Goal: Task Accomplishment & Management: Use online tool/utility

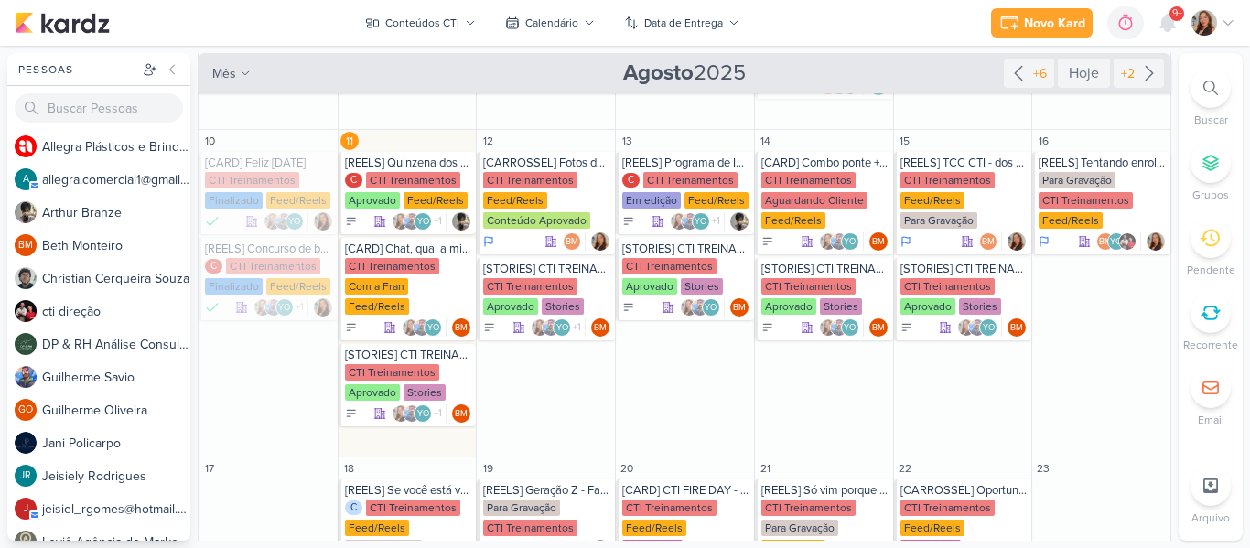
scroll to position [410, 0]
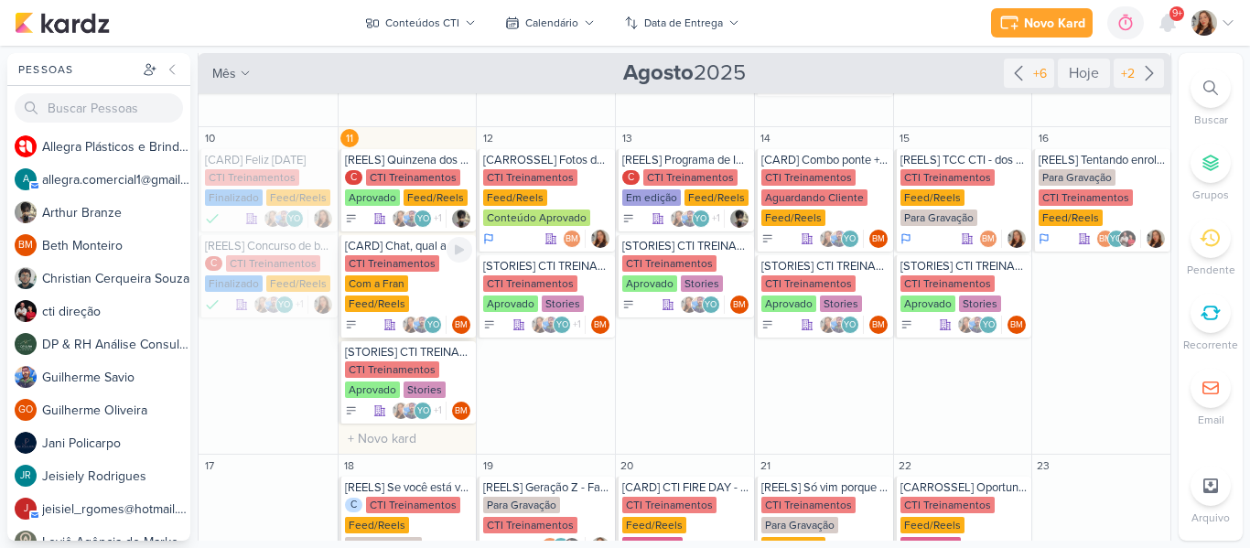
click at [435, 262] on div "CTI Treinamentos" at bounding box center [392, 263] width 94 height 16
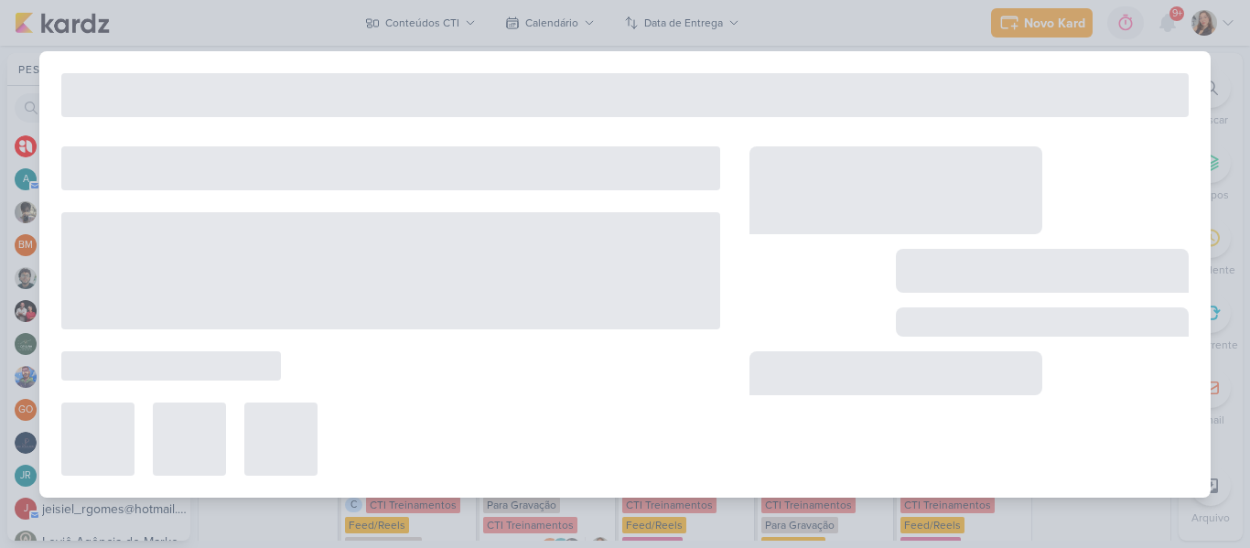
type input "[CARD] Chat, qual a minha bênção?"
type input "[DATE] 23:59"
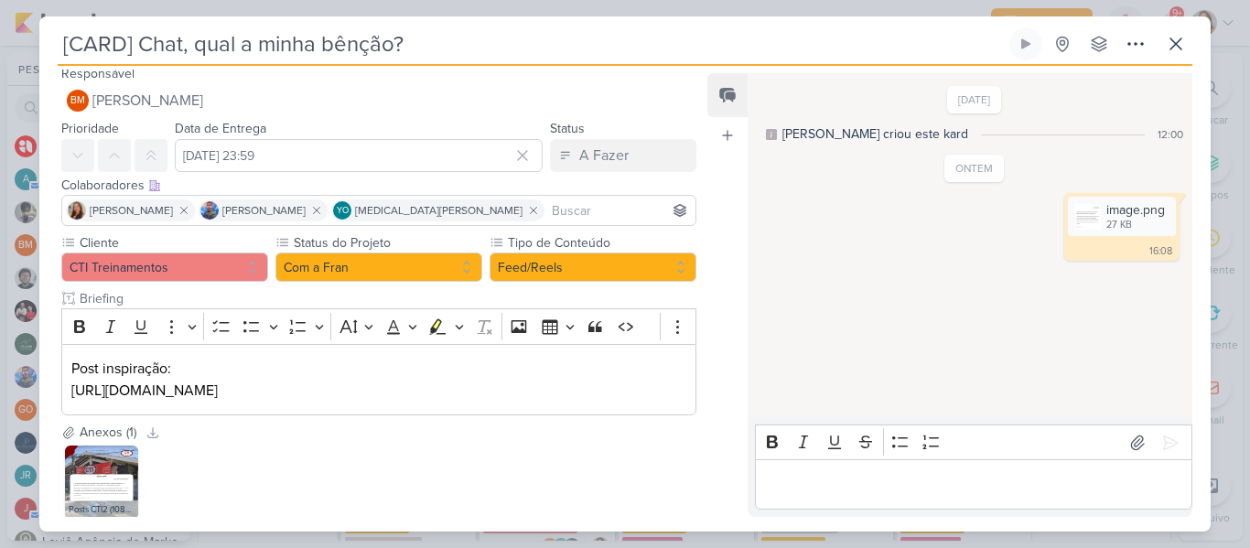
scroll to position [114, 0]
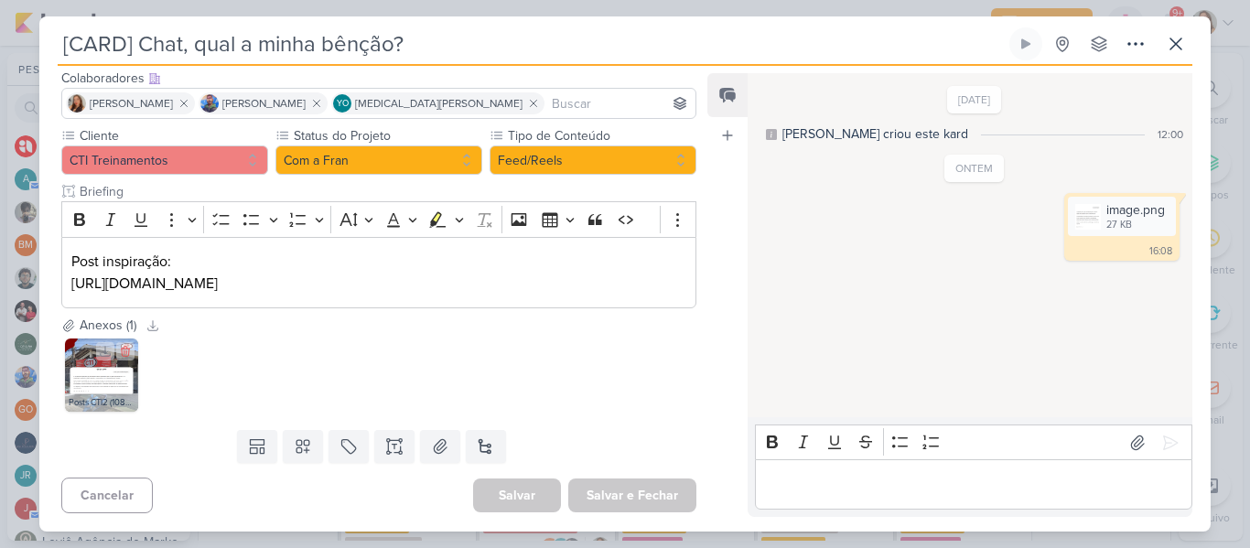
click at [91, 398] on div "Posts CTI2 (1080 x 1350 px).png" at bounding box center [101, 402] width 73 height 18
click at [102, 378] on img at bounding box center [101, 375] width 73 height 73
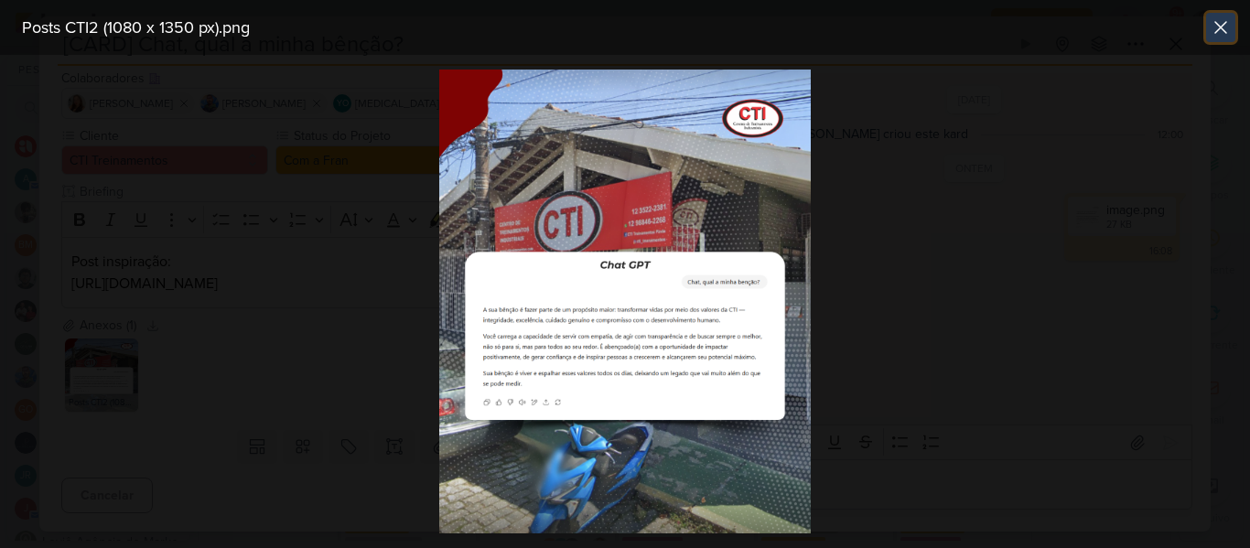
click at [1221, 23] on icon at bounding box center [1220, 27] width 22 height 22
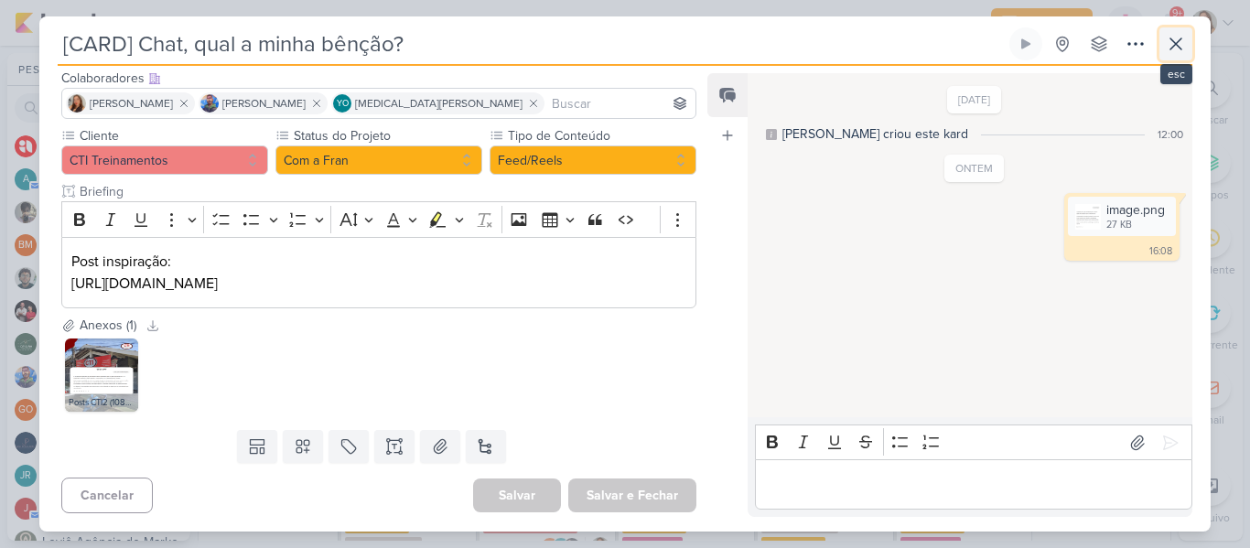
click at [1181, 40] on icon at bounding box center [1176, 44] width 22 height 22
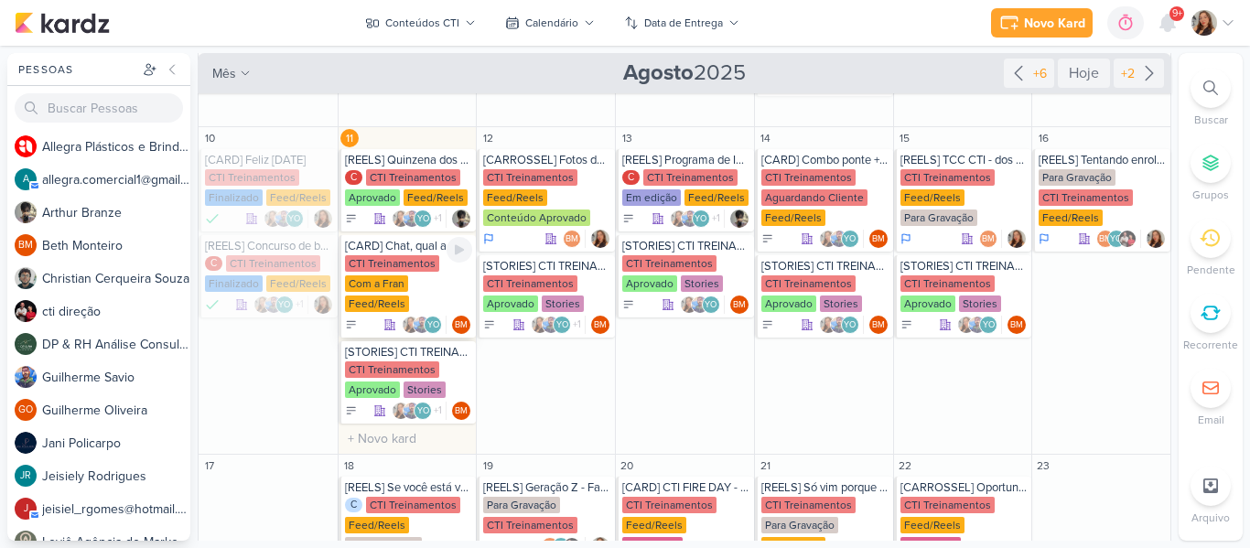
click at [414, 282] on div "CTI Treinamentos Com a Fran Feed/Reels" at bounding box center [409, 284] width 128 height 59
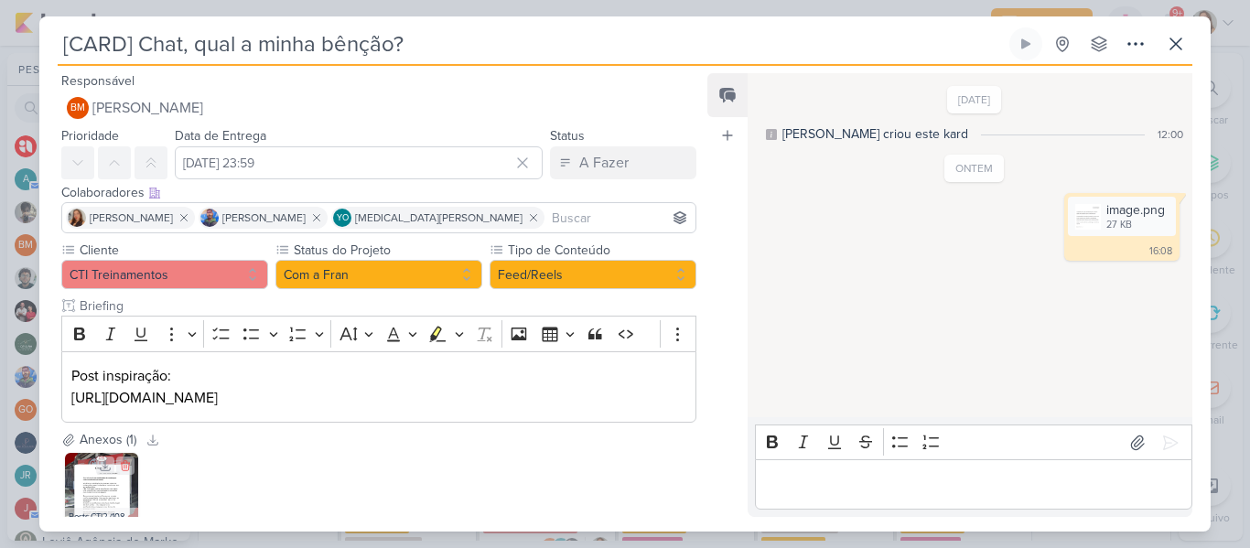
click at [79, 484] on img at bounding box center [101, 489] width 73 height 73
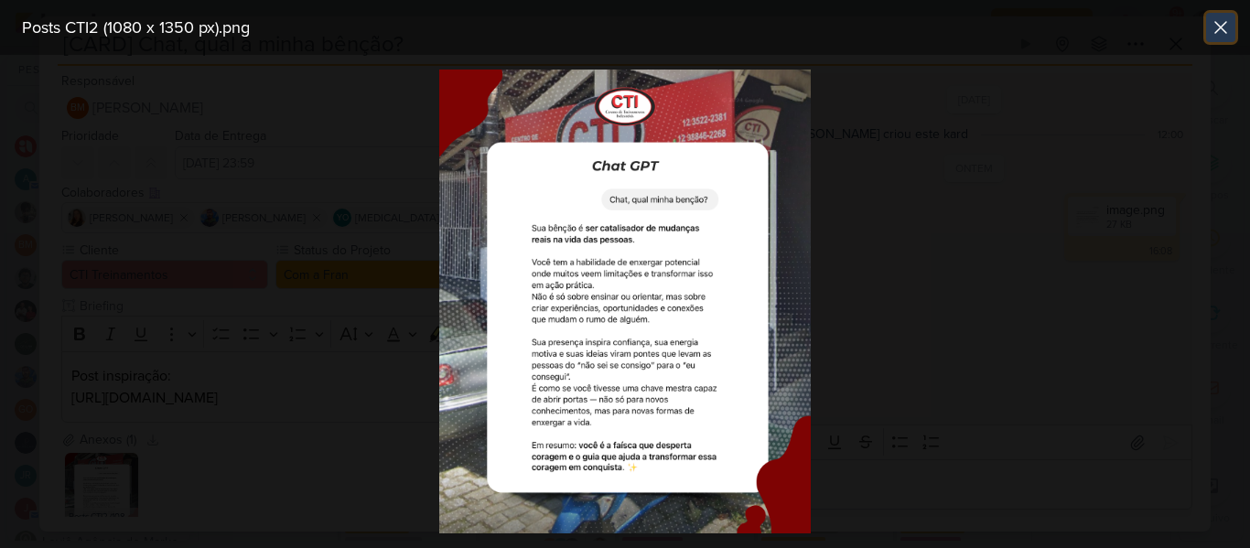
click at [1226, 27] on icon at bounding box center [1220, 27] width 22 height 22
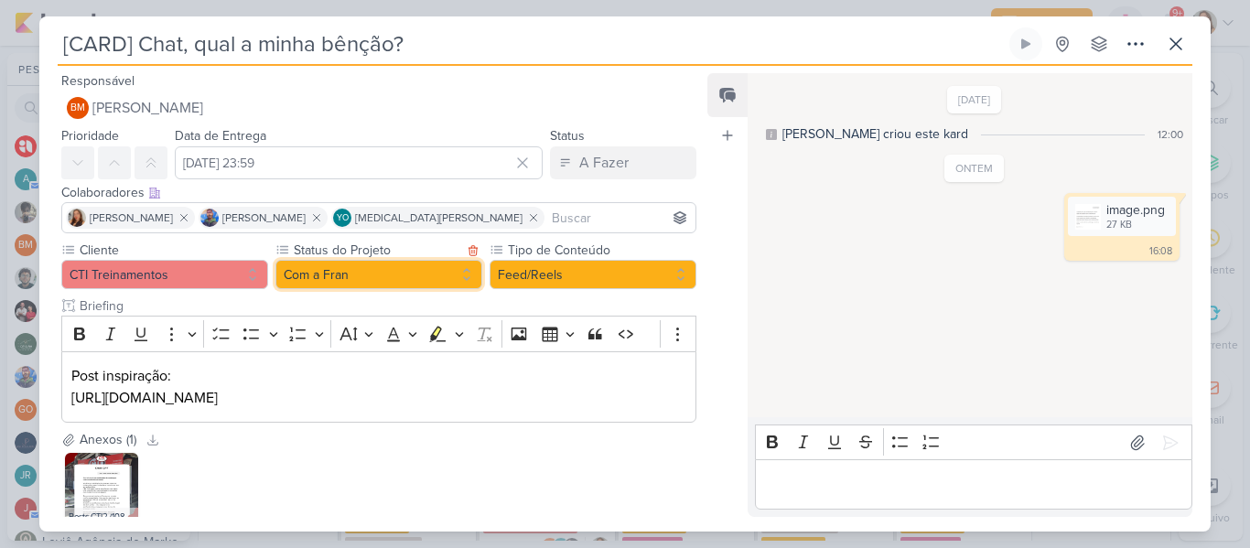
click at [371, 267] on button "Com a Fran" at bounding box center [378, 274] width 207 height 29
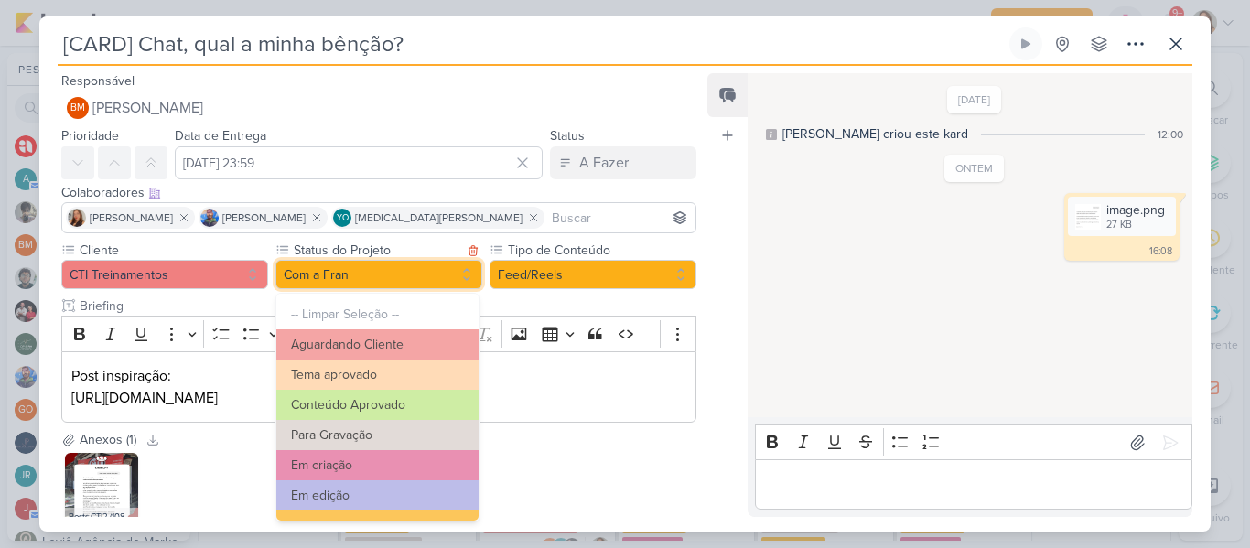
scroll to position [207, 0]
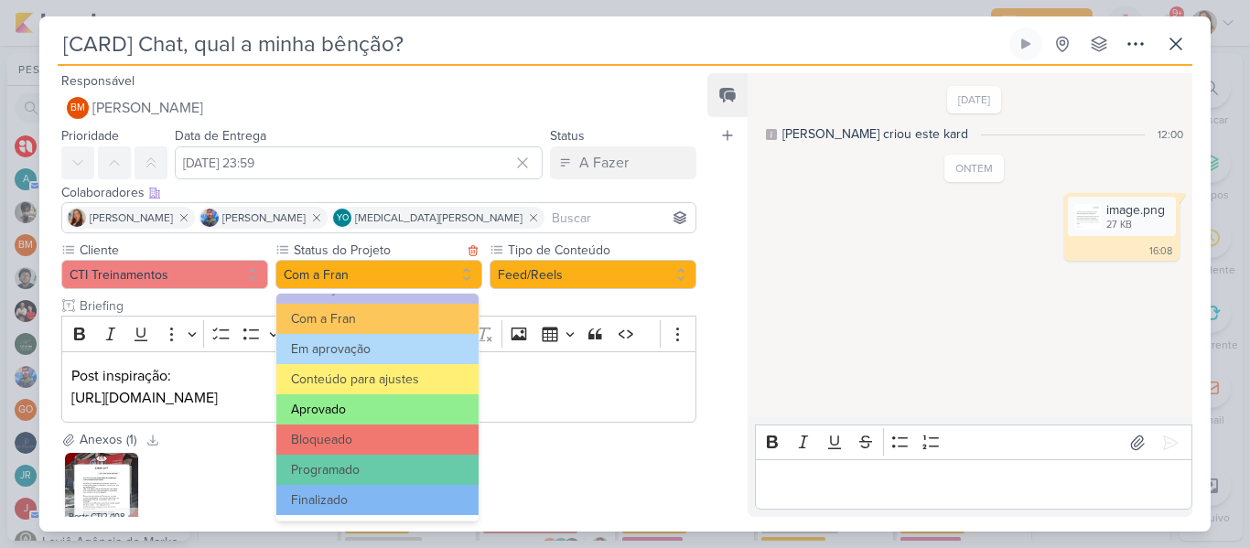
click at [395, 402] on button "Aprovado" at bounding box center [377, 409] width 202 height 30
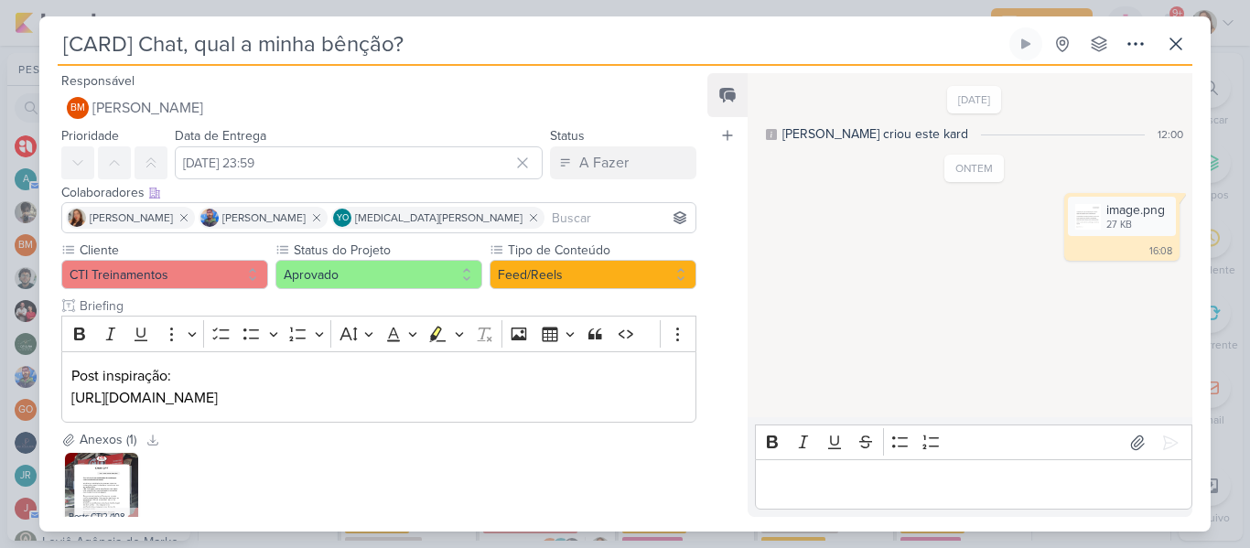
click at [548, 213] on input at bounding box center [620, 218] width 144 height 22
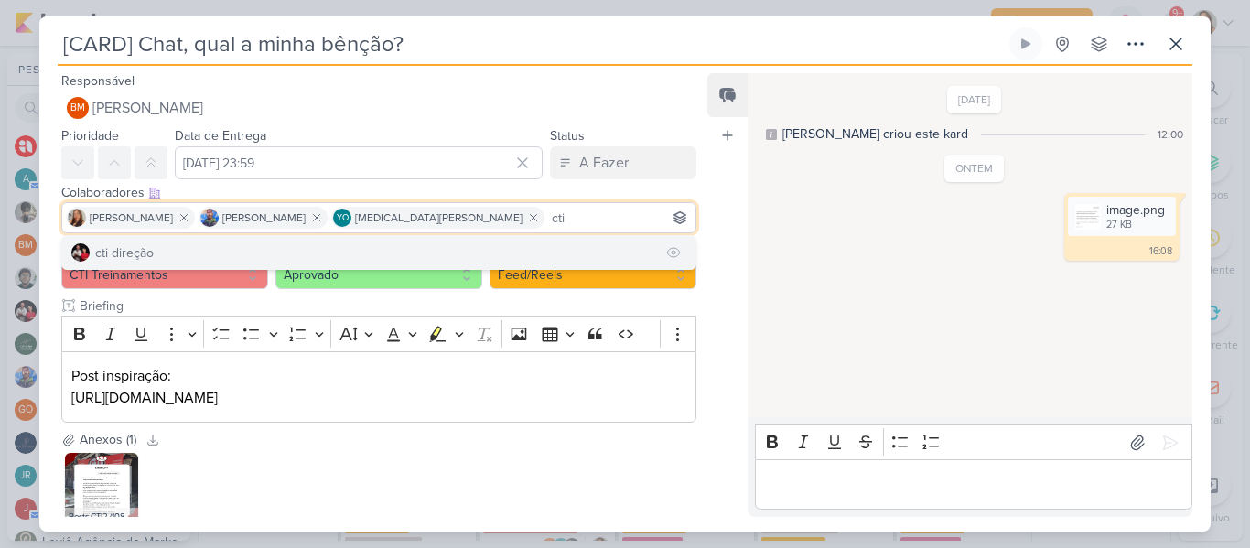
type input "cti"
click at [494, 252] on button "cti direção" at bounding box center [378, 252] width 633 height 33
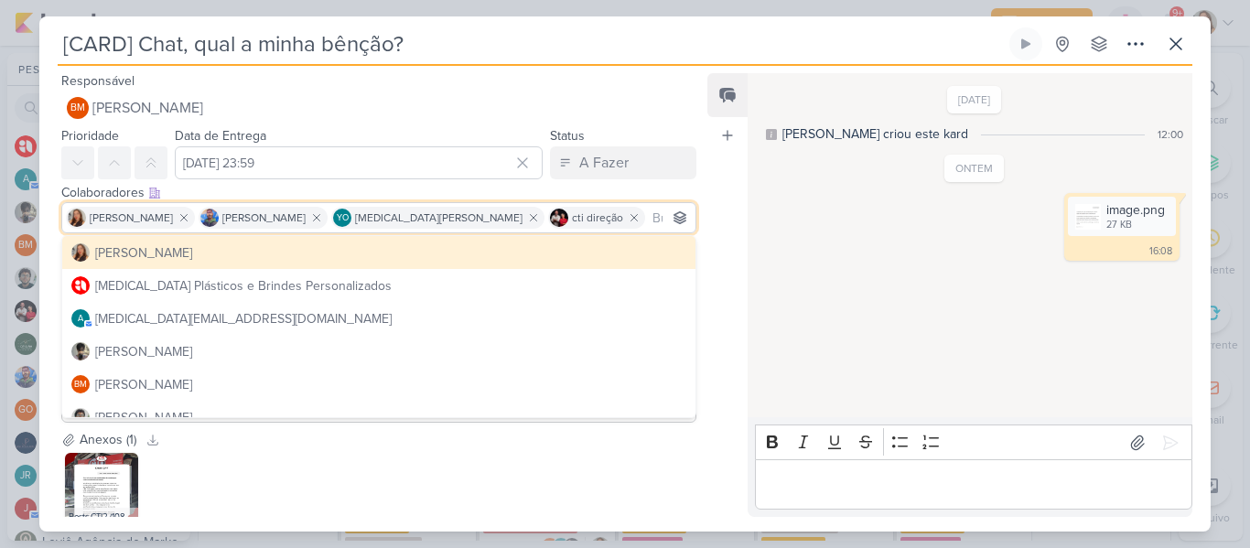
scroll to position [114, 0]
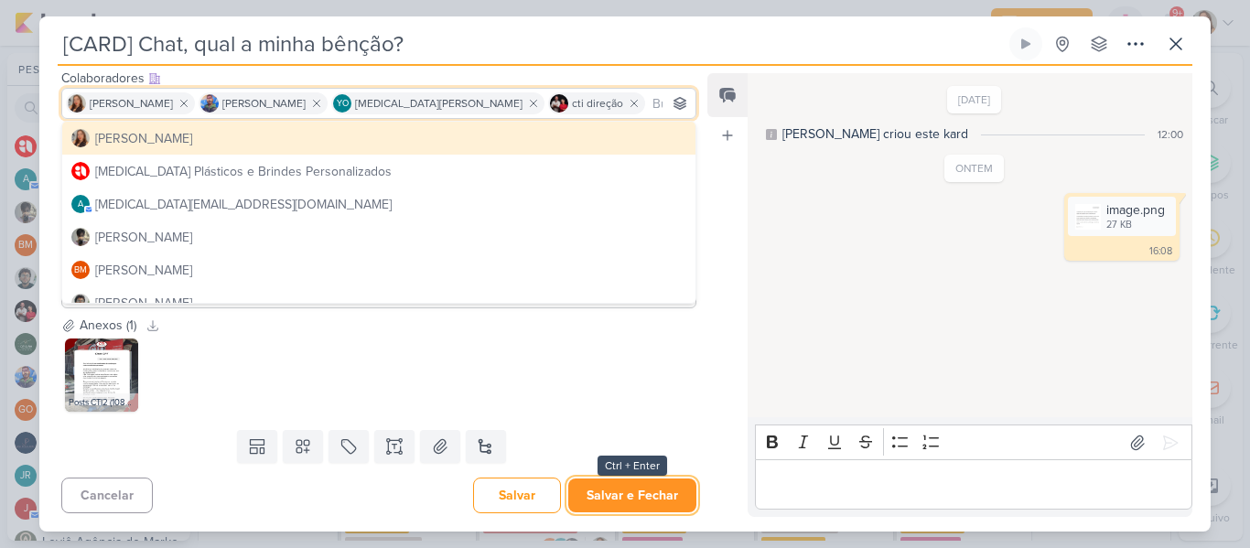
click at [587, 501] on button "Salvar e Fechar" at bounding box center [632, 495] width 128 height 34
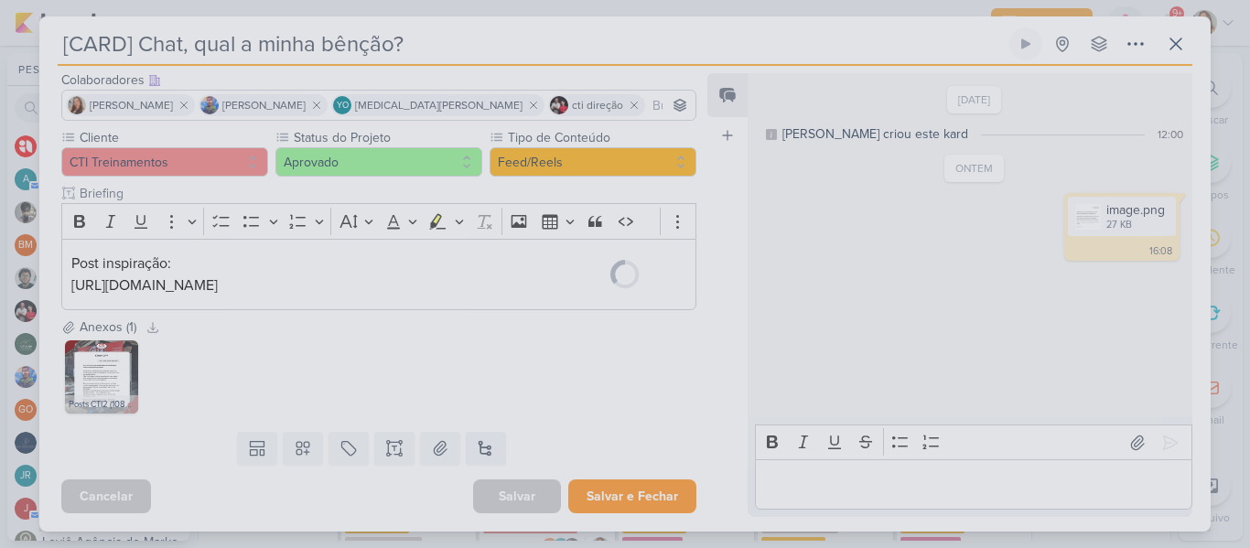
scroll to position [113, 0]
